Goal: Task Accomplishment & Management: Complete application form

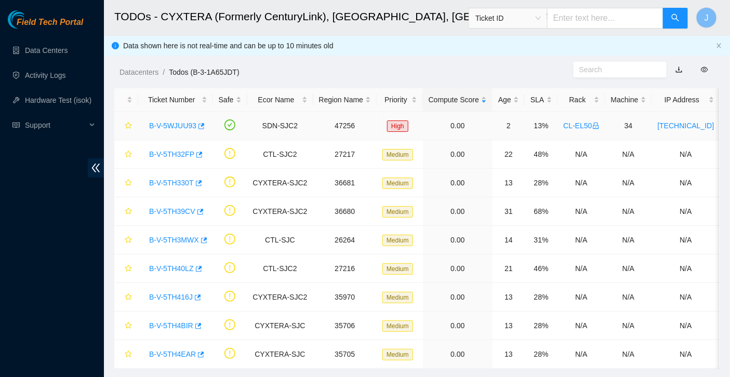
click at [187, 127] on link "B-V-5WJUU93" at bounding box center [172, 126] width 47 height 8
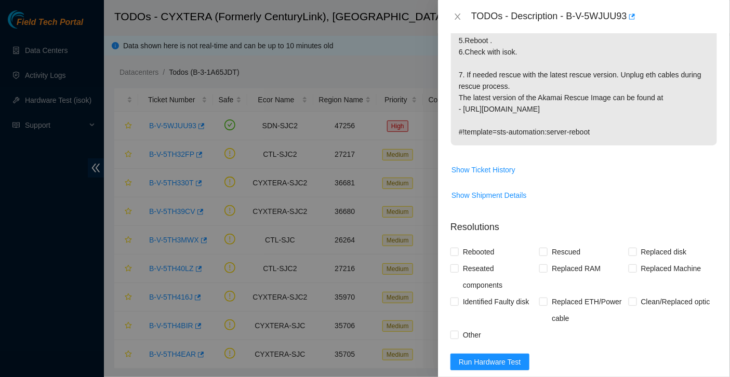
scroll to position [334, 0]
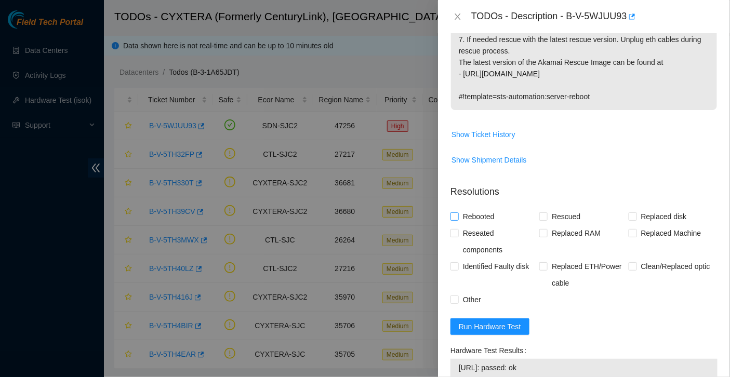
click at [478, 225] on span "Rebooted" at bounding box center [479, 216] width 40 height 17
click at [458, 220] on input "Rebooted" at bounding box center [454, 216] width 7 height 7
checkbox input "true"
click at [468, 308] on span "Other" at bounding box center [472, 300] width 27 height 17
click at [458, 303] on input "Other" at bounding box center [454, 299] width 7 height 7
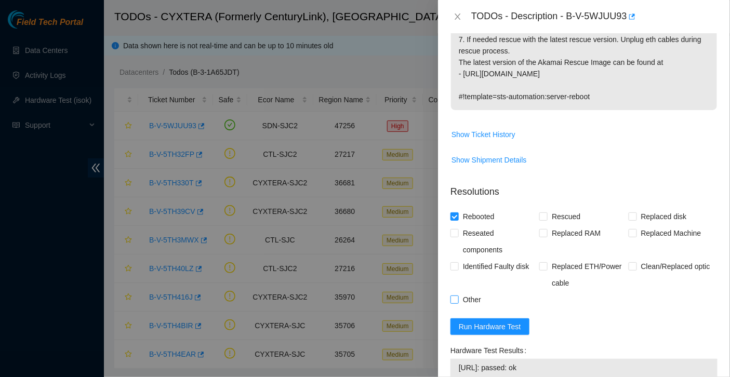
checkbox input "true"
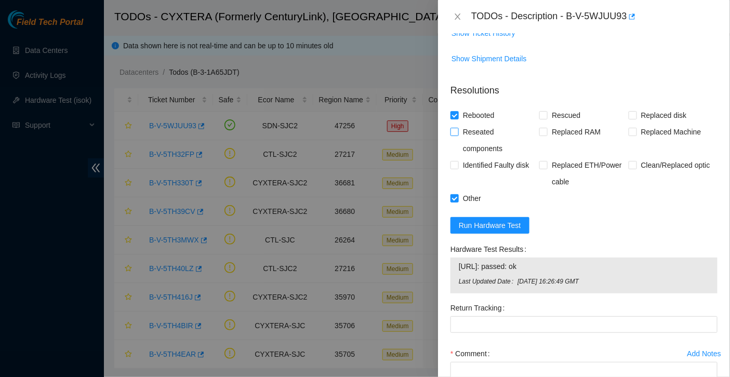
scroll to position [447, 0]
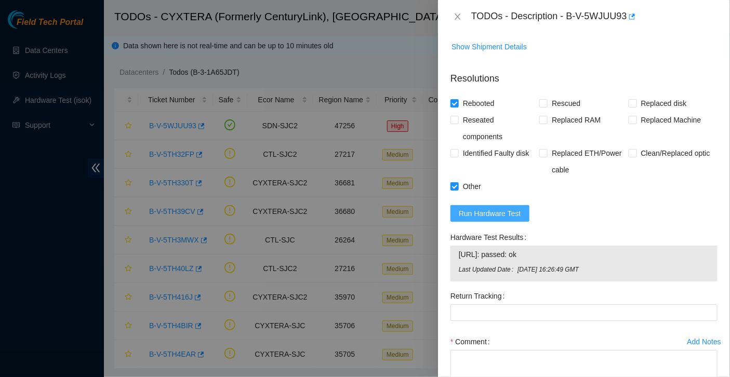
click at [481, 219] on span "Run Hardware Test" at bounding box center [490, 213] width 62 height 11
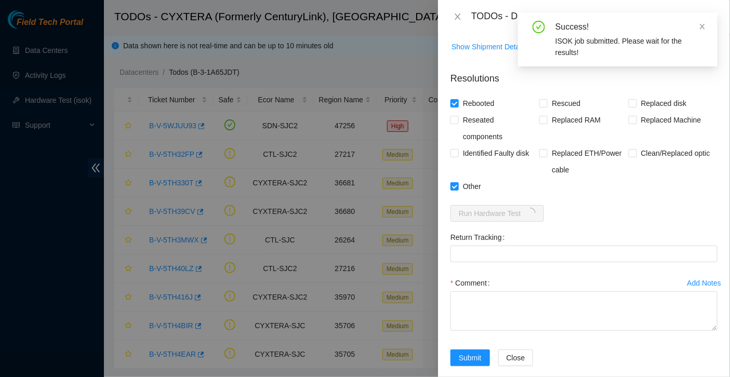
scroll to position [481, 0]
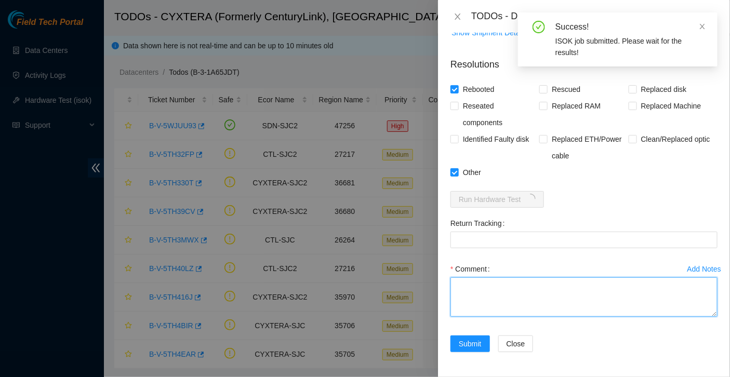
click at [474, 290] on textarea "Comment" at bounding box center [584, 298] width 267 height 40
paste textarea "Traced eth0 connection from switch [DATE] to machine MX-2249-1081. Verified swi…"
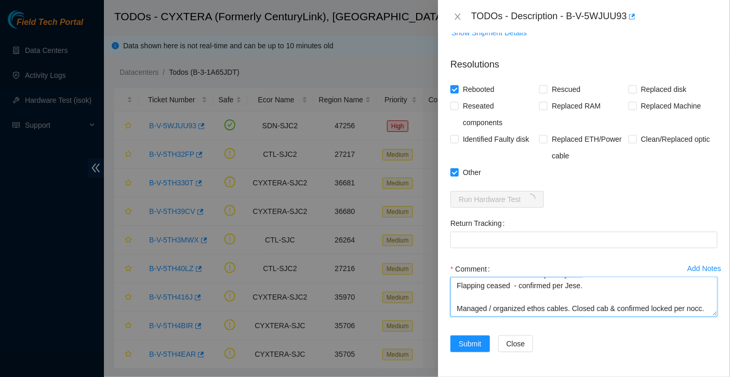
scroll to position [103, 0]
click at [589, 286] on textarea "Traced eth0 connection from switch [DATE] to machine MX-2249-1081. Verified swi…" at bounding box center [584, 298] width 267 height 40
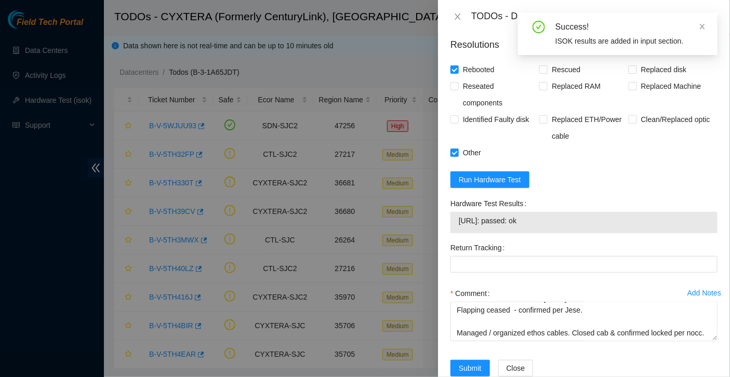
click at [464, 227] on span "[URL]: passed: ok" at bounding box center [584, 220] width 251 height 11
click at [548, 227] on span "[URL]: passed: ok" at bounding box center [584, 220] width 251 height 11
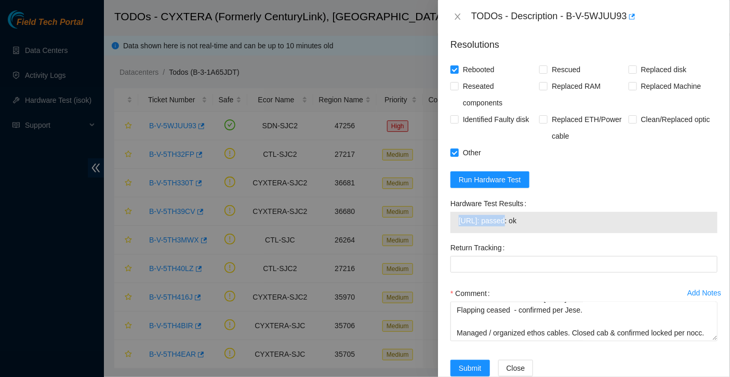
copy span "[URL]: passed: ok"
click at [566, 256] on div "Return Tracking" at bounding box center [584, 248] width 267 height 17
click at [555, 333] on textarea "Traced eth0 connection from switch [DATE] to machine MX-2249-1081. Verified swi…" at bounding box center [584, 322] width 267 height 40
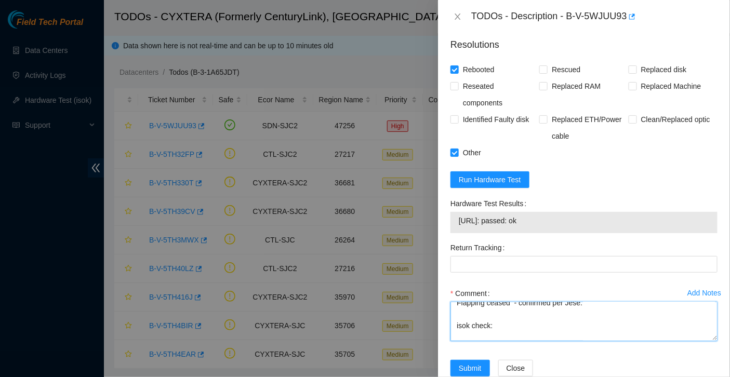
paste textarea "[URL]: passed: ok"
click at [465, 341] on textarea "Traced eth0 connection from switch [DATE] to machine MX-2249-1081. Verified swi…" at bounding box center [584, 322] width 267 height 40
click at [586, 341] on textarea "Traced eth0 connection from switch [DATE] to machine MX-2249-1081. Verified swi…" at bounding box center [584, 322] width 267 height 40
type textarea "Traced eth0 connection from switch [DATE] to machine MX-2249-1081. Verified swi…"
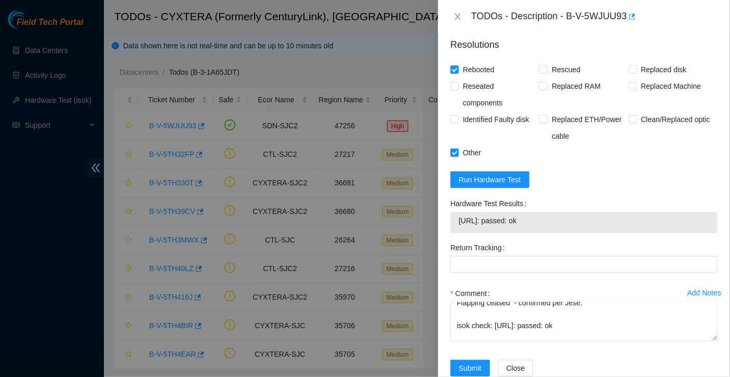
click at [618, 210] on form "Resolutions Rebooted Rescued Replaced disk Reseated components Replaced RAM Rep…" at bounding box center [584, 210] width 267 height 360
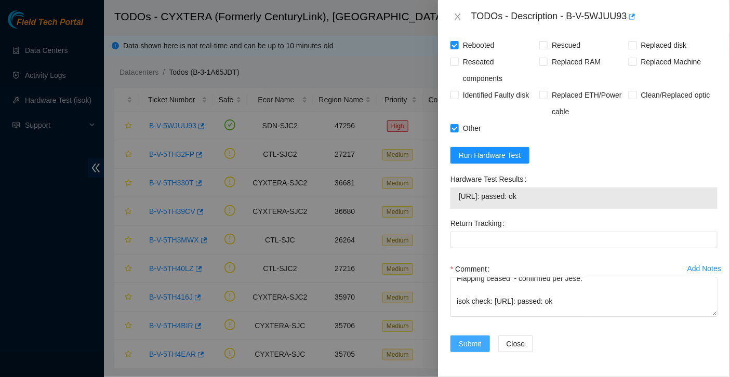
click at [457, 344] on button "Submit" at bounding box center [471, 344] width 40 height 17
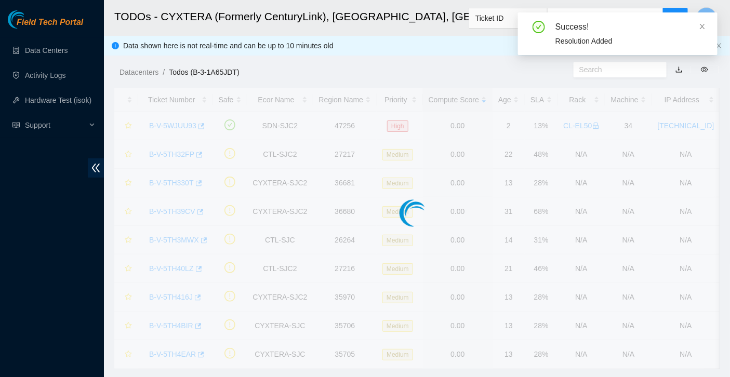
scroll to position [268, 0]
